Goal: Find specific page/section: Find specific page/section

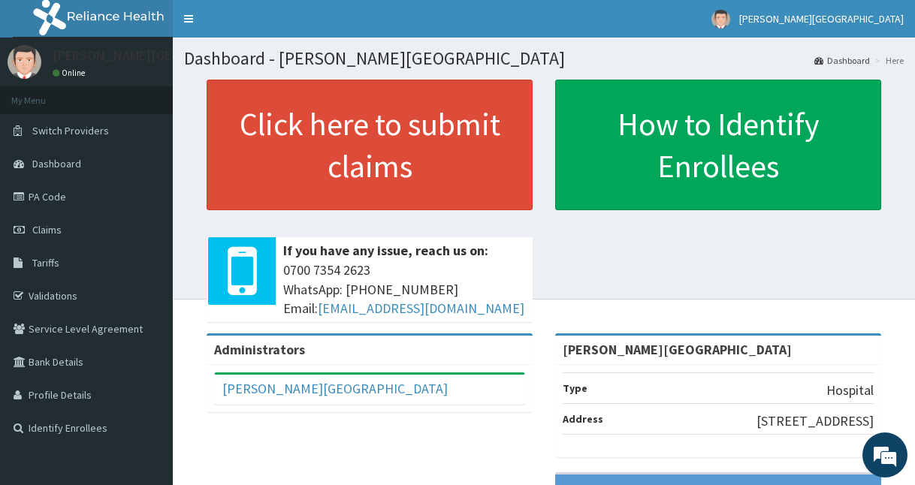
click at [911, 478] on footer "Redefining Heath Insurance in [GEOGRAPHIC_DATA] using Telemedicine and Data Sci…" at bounding box center [544, 492] width 742 height 387
click at [909, 469] on footer "Redefining Heath Insurance in [GEOGRAPHIC_DATA] using Telemedicine and Data Sci…" at bounding box center [544, 492] width 742 height 387
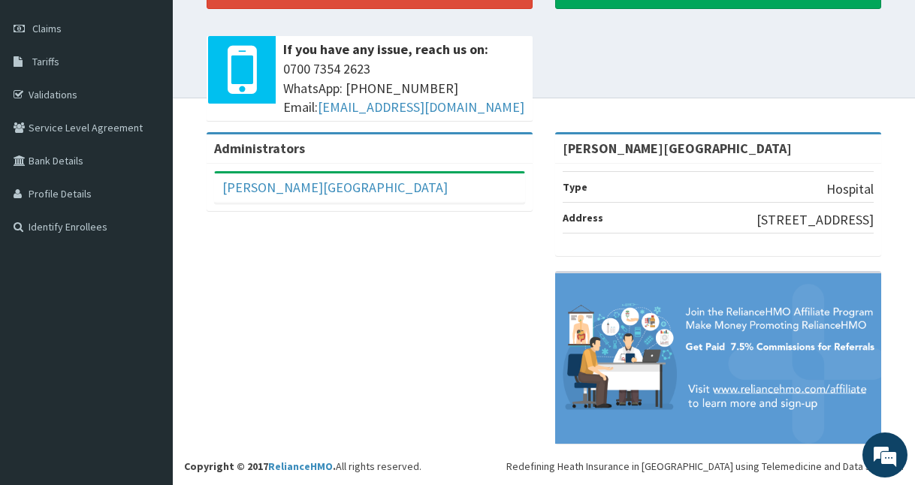
scroll to position [224, 0]
click at [912, 484] on footer "Redefining Heath Insurance in [GEOGRAPHIC_DATA] using Telemedicine and Data Sci…" at bounding box center [544, 291] width 742 height 387
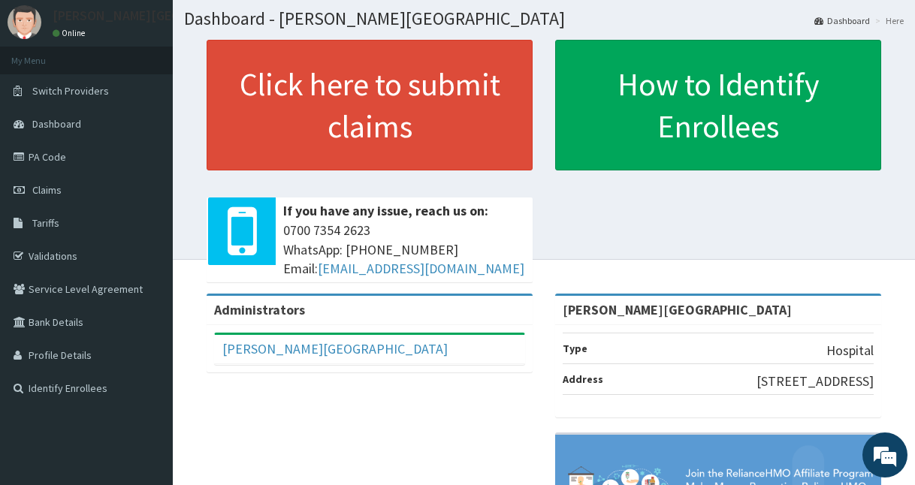
scroll to position [0, 0]
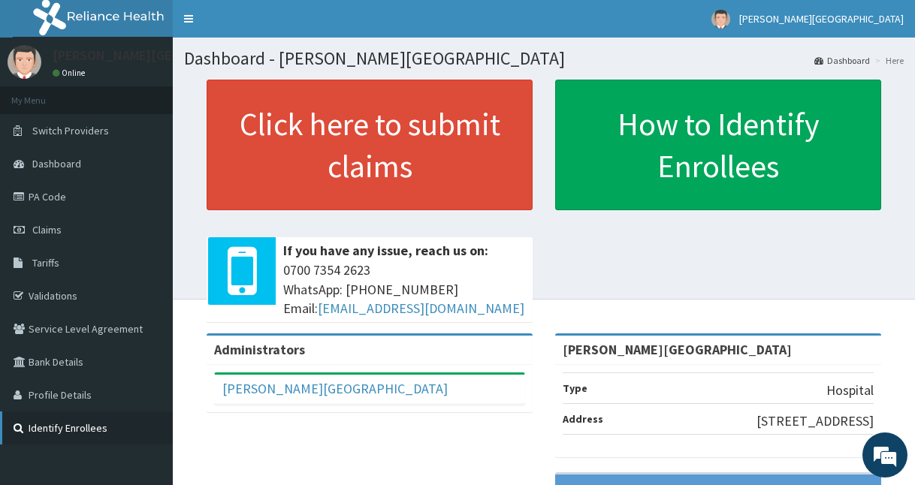
click at [81, 420] on link "Identify Enrollees" at bounding box center [86, 428] width 173 height 33
